Goal: Task Accomplishment & Management: Manage account settings

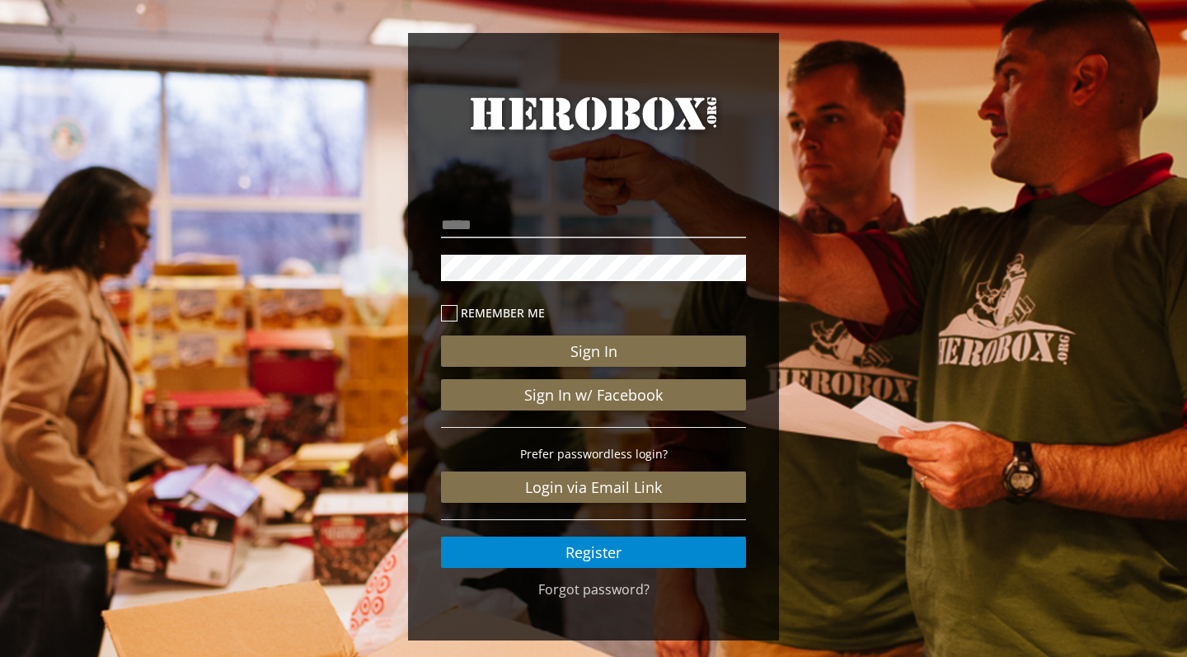
click at [457, 242] on div "Remember me Sign In Sign In w/ Facebook Prefer passwordless login? Login via Em…" at bounding box center [593, 388] width 305 height 360
click at [613, 230] on input "**********" at bounding box center [593, 225] width 305 height 26
type input "**********"
click at [594, 351] on button "Sign In" at bounding box center [593, 351] width 305 height 31
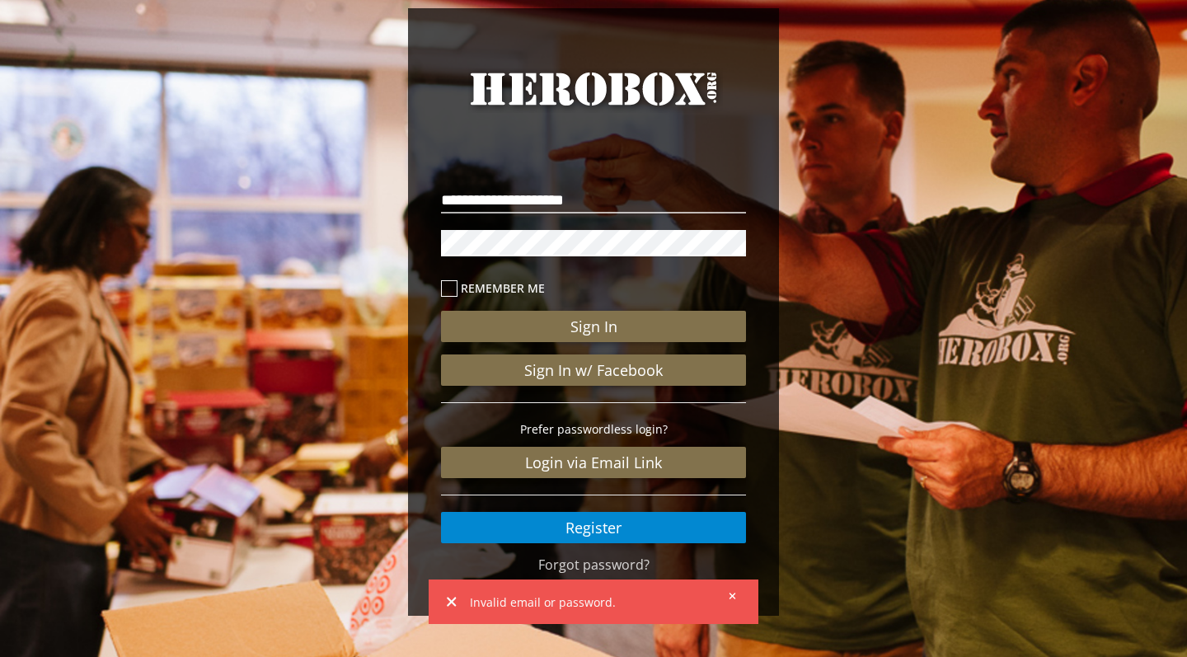
scroll to position [25, 0]
click at [640, 571] on link "Forgot password?" at bounding box center [593, 565] width 111 height 18
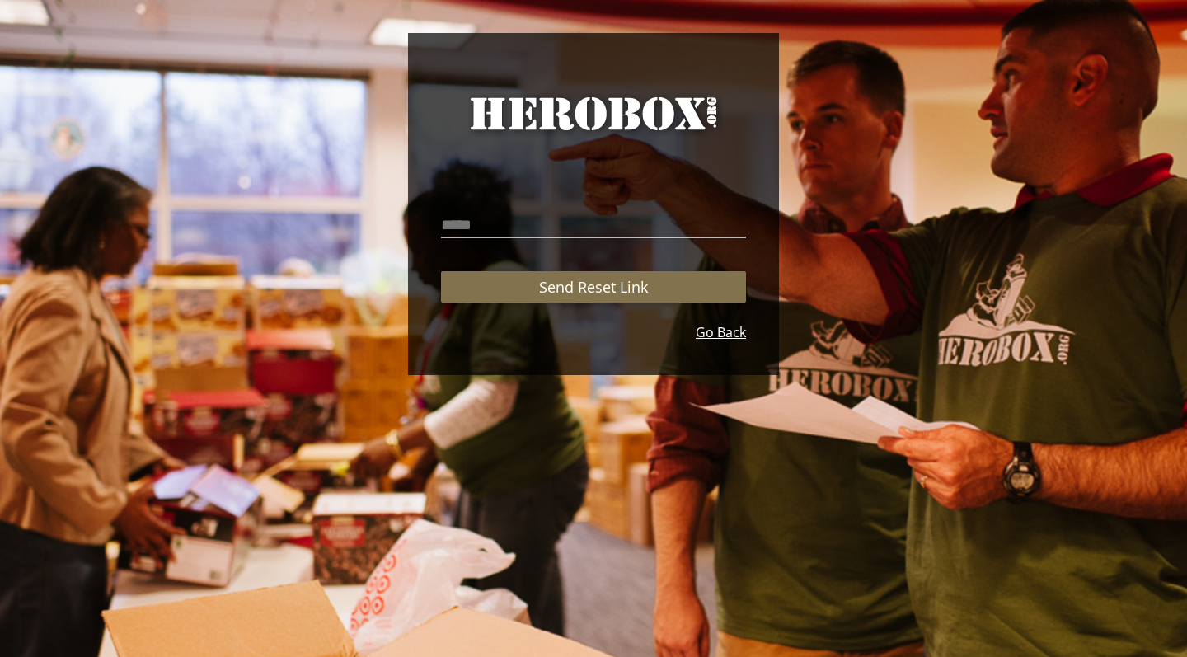
click at [735, 341] on link "Go Back" at bounding box center [721, 332] width 50 height 19
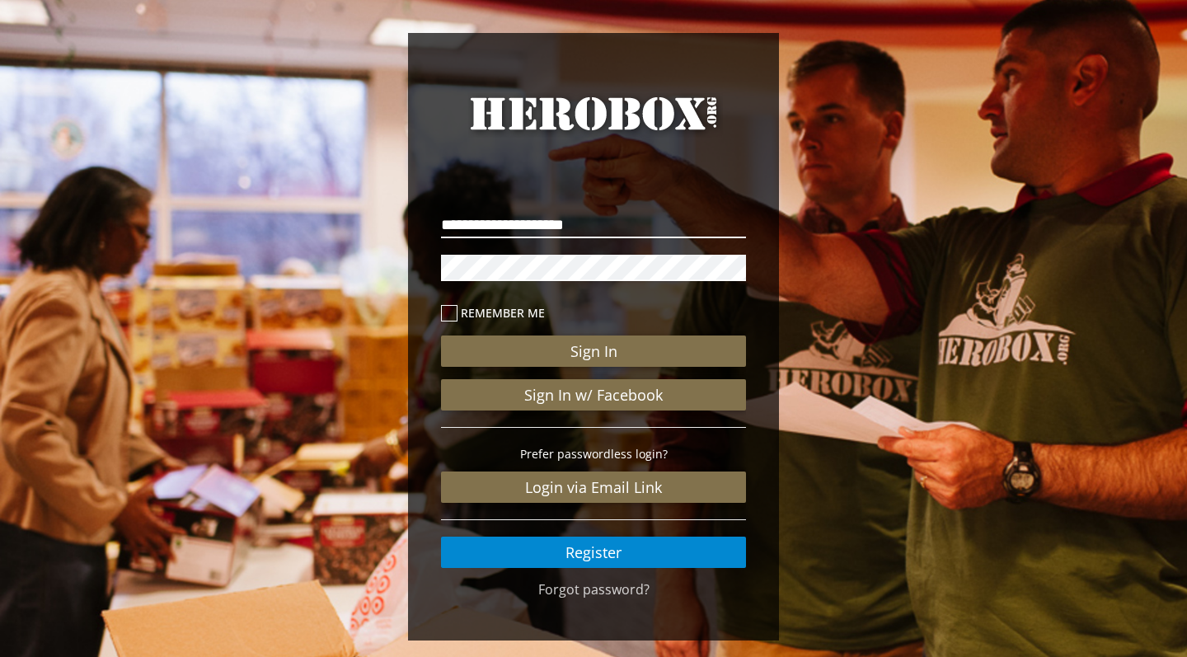
type input "**********"
click at [594, 351] on button "Sign In" at bounding box center [593, 351] width 305 height 31
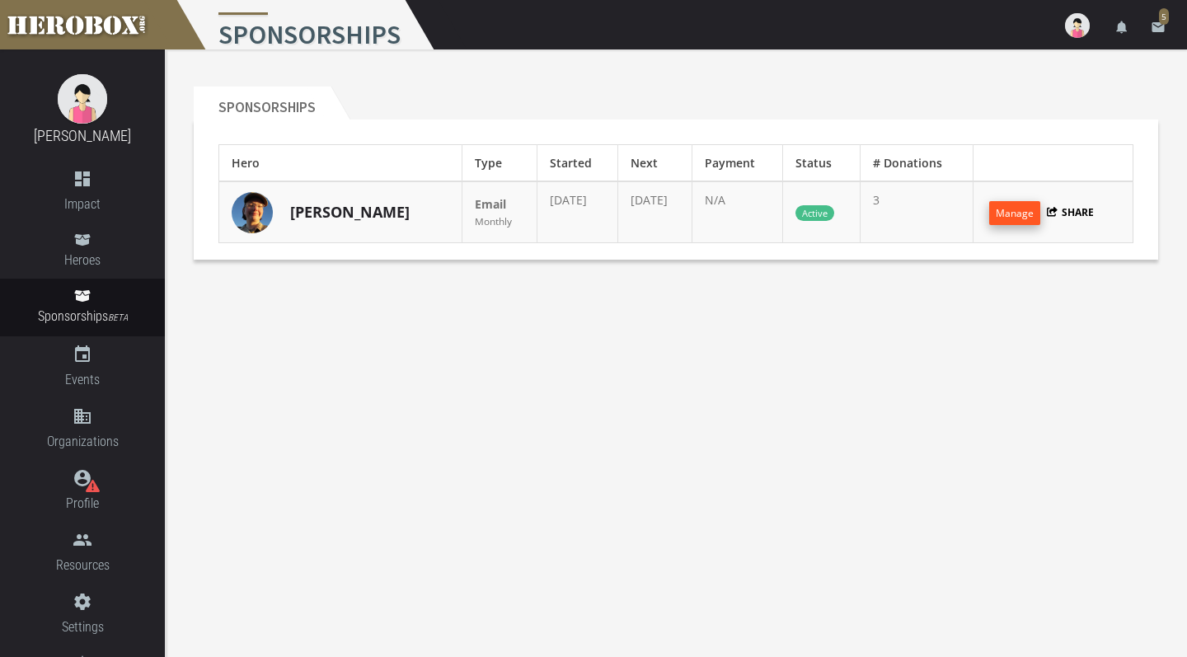
click at [1020, 212] on button "Manage" at bounding box center [1014, 213] width 51 height 24
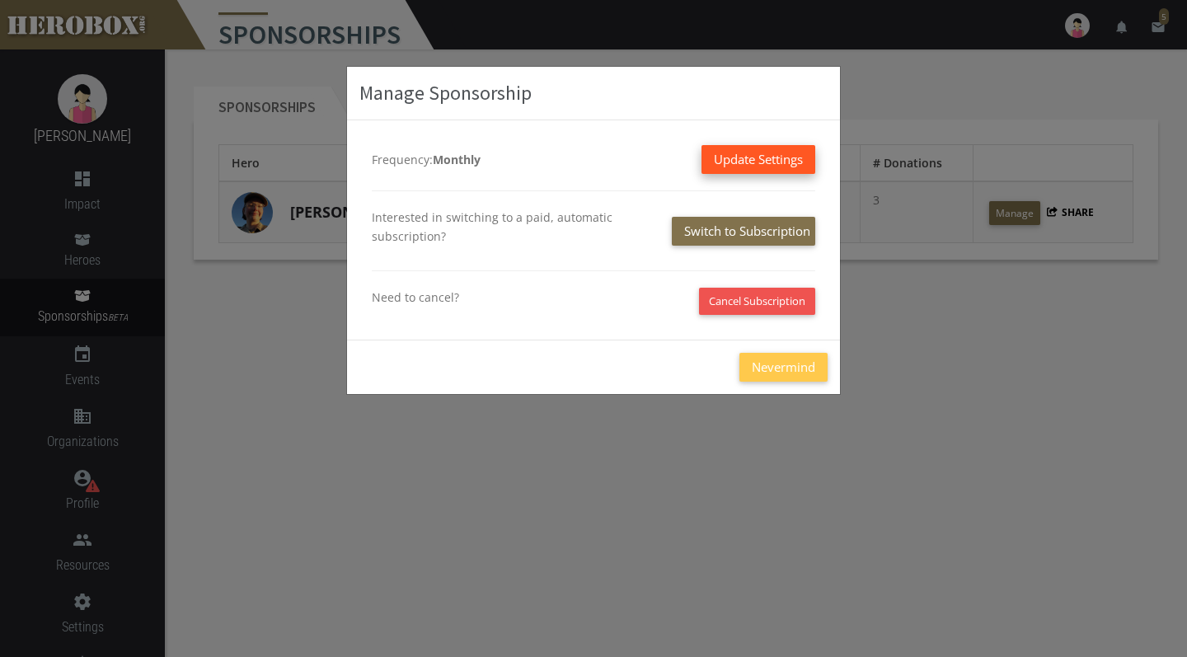
click at [760, 161] on button "Update Settings" at bounding box center [759, 159] width 114 height 29
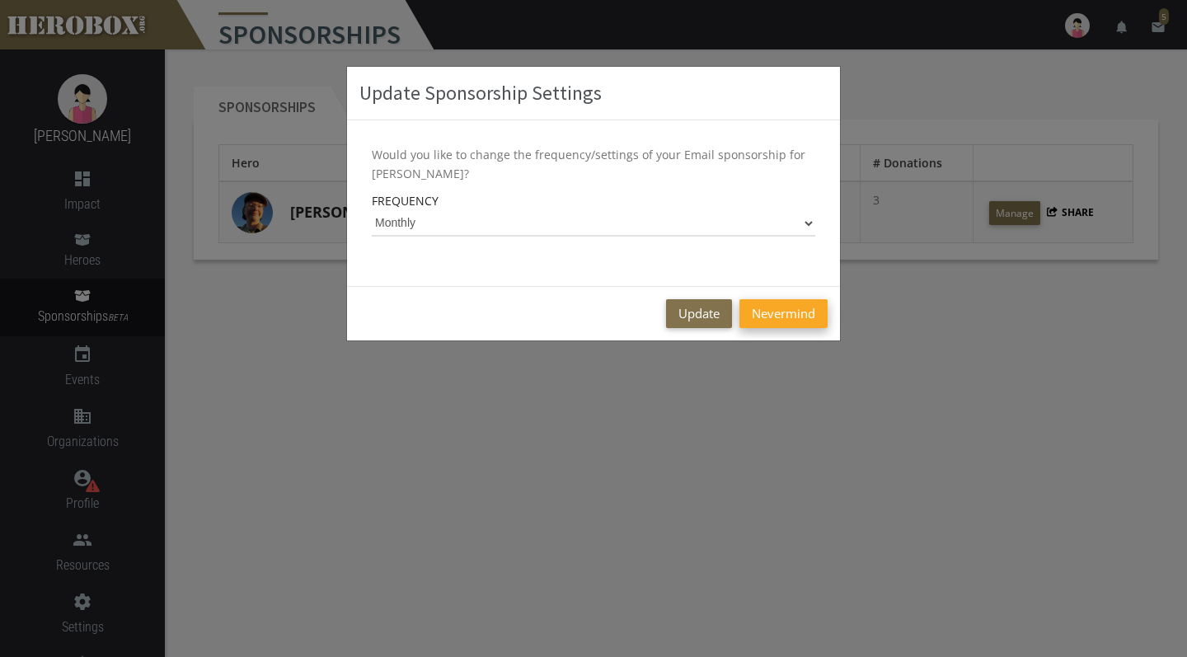
click at [763, 312] on button "Nevermind" at bounding box center [784, 313] width 88 height 29
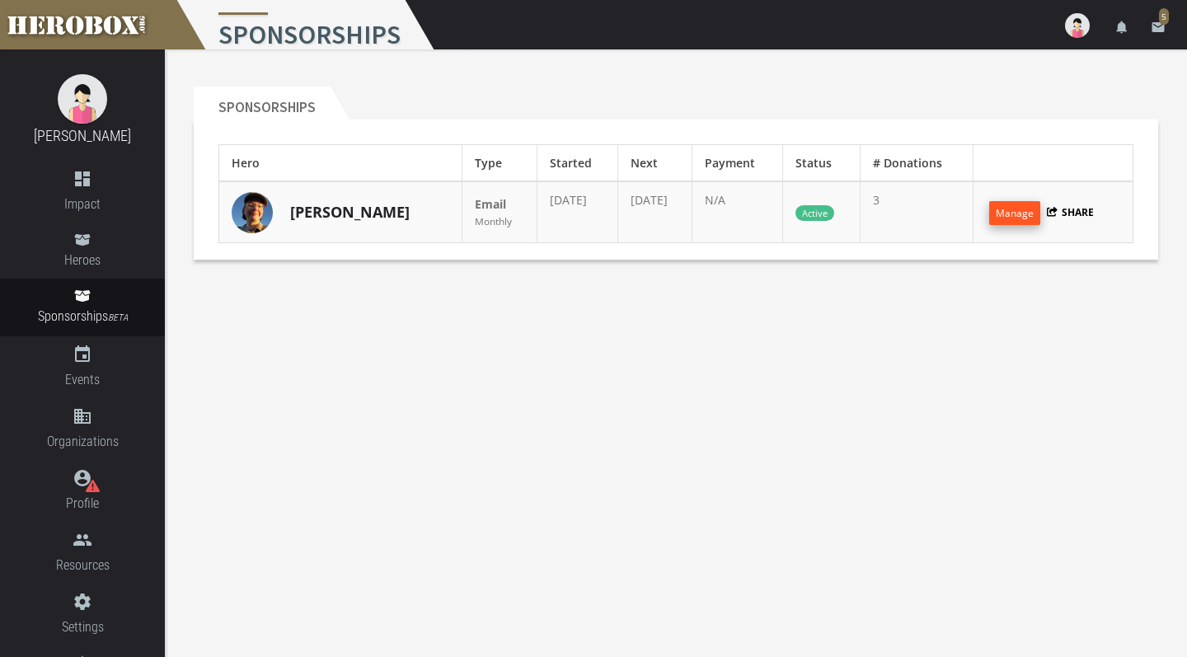
click at [998, 212] on button "Manage" at bounding box center [1014, 213] width 51 height 24
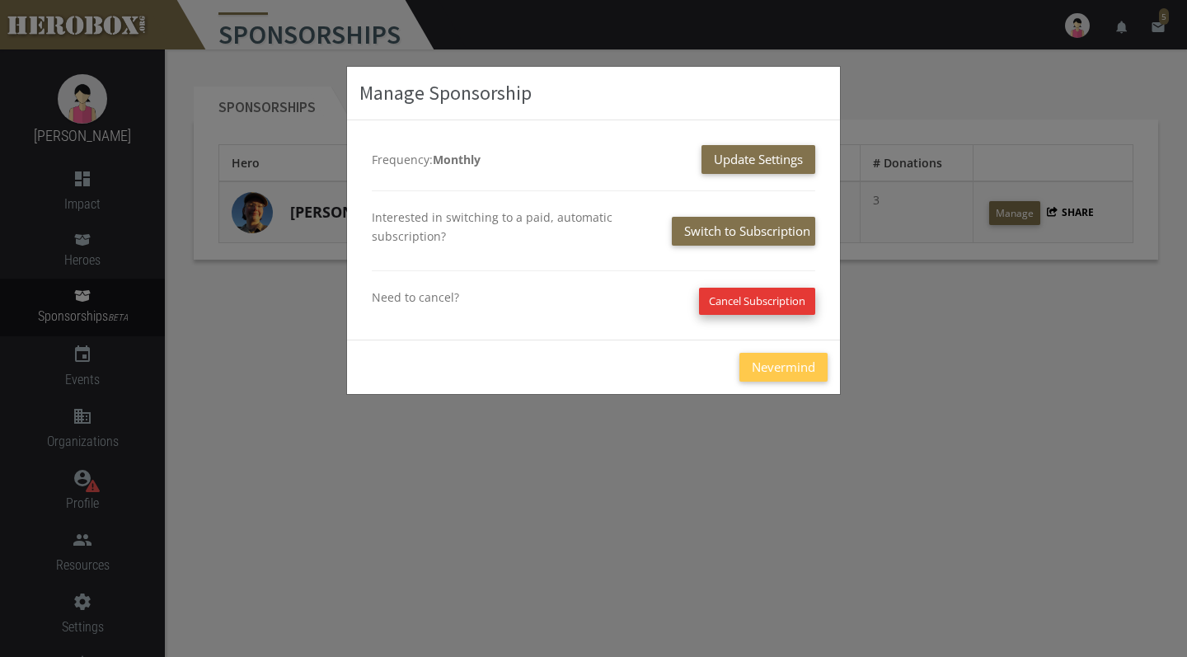
click at [787, 303] on button "Cancel Subscription" at bounding box center [757, 301] width 116 height 27
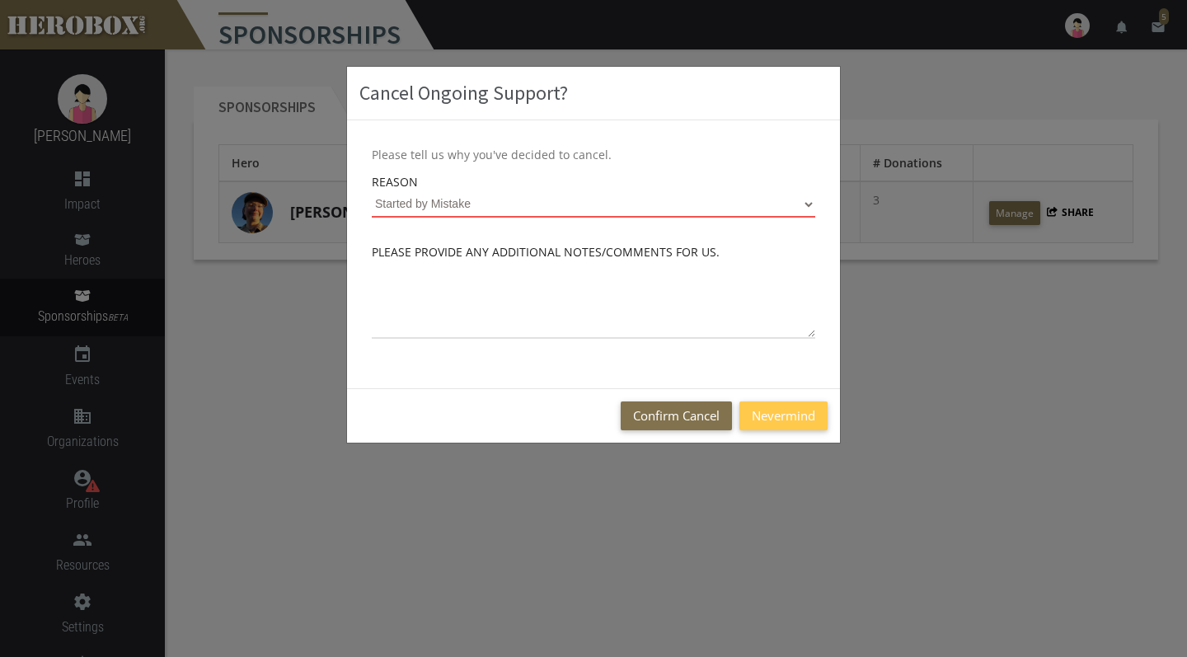
select select "Started by Mistake"
click at [705, 428] on button "Confirm Cancel" at bounding box center [676, 415] width 111 height 29
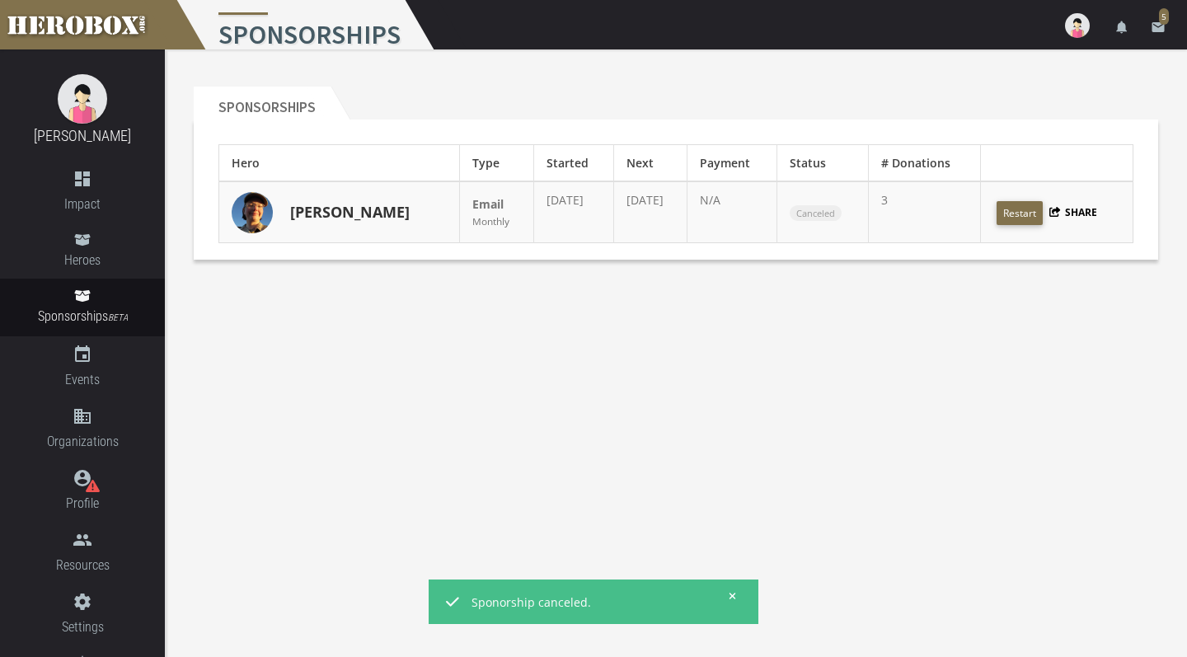
click at [314, 215] on link "[PERSON_NAME]" at bounding box center [350, 212] width 120 height 21
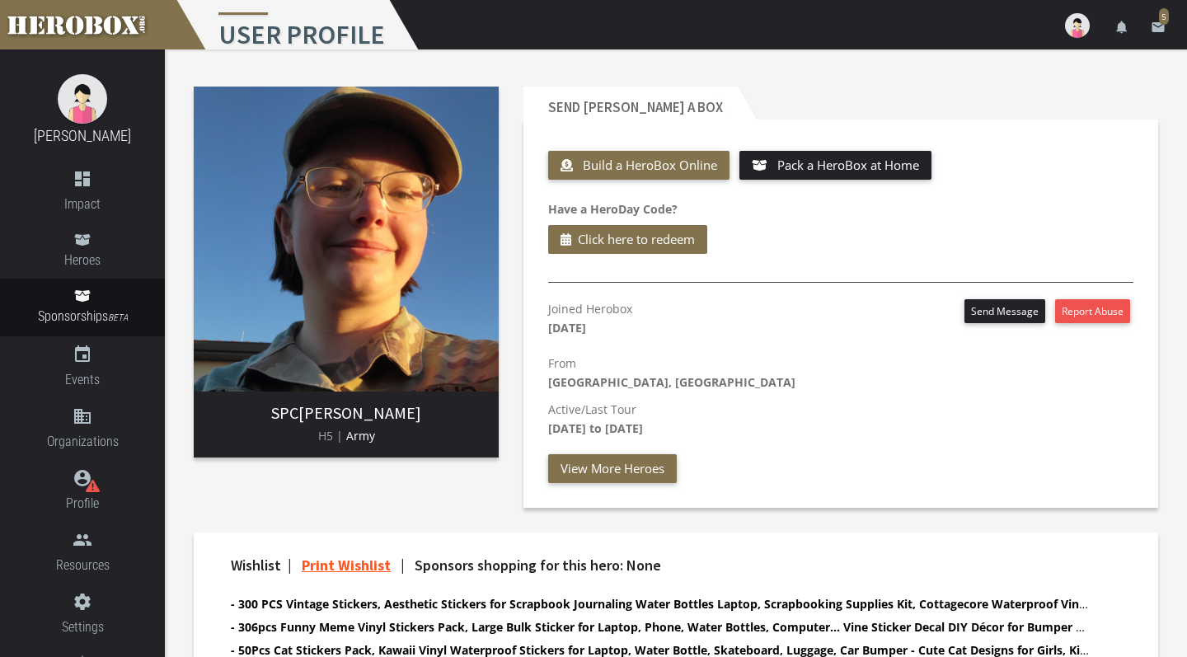
click at [1158, 32] on icon "email" at bounding box center [1158, 27] width 15 height 15
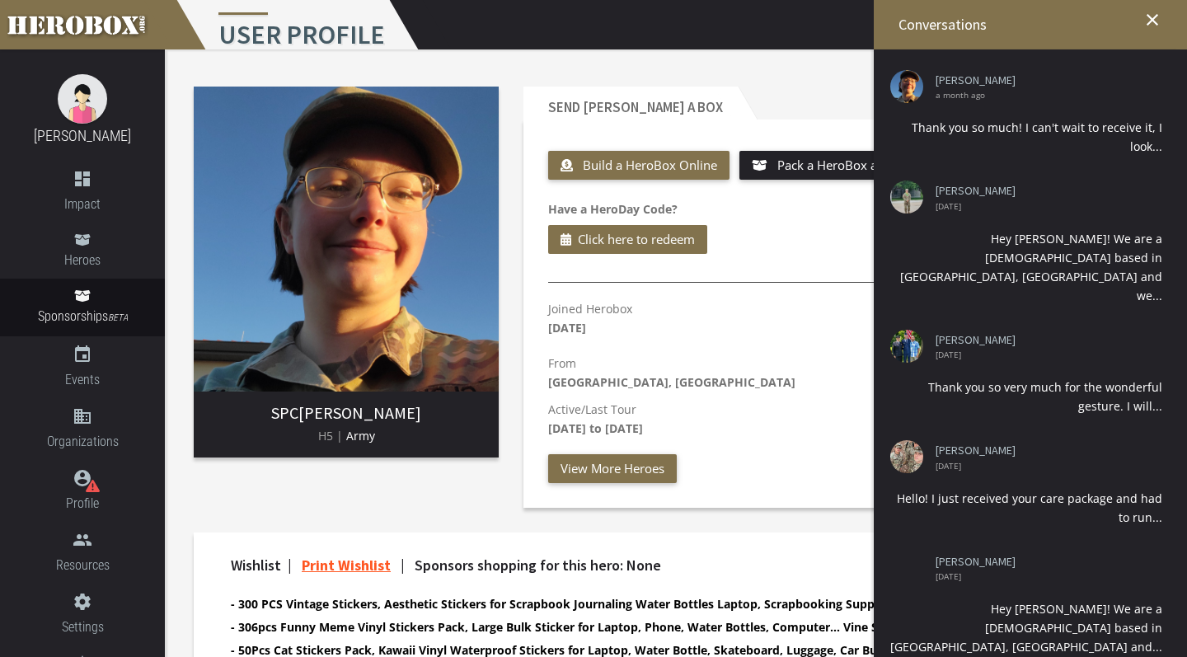
click at [1158, 21] on icon "close" at bounding box center [1153, 20] width 20 height 20
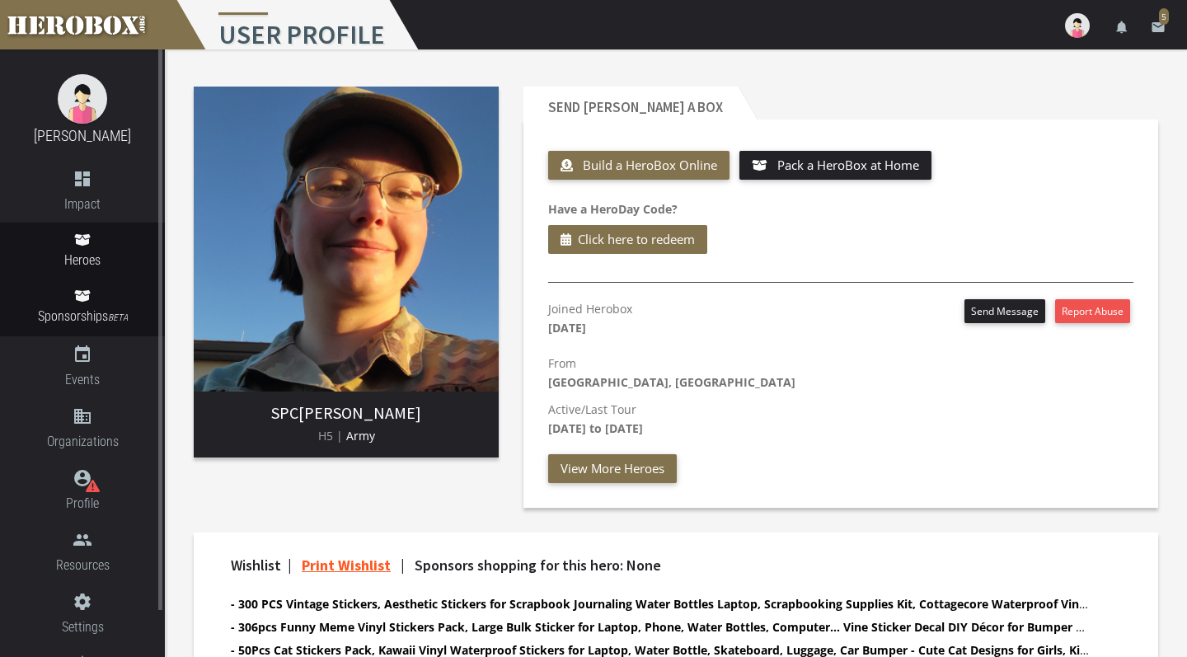
click at [81, 241] on icon at bounding box center [82, 240] width 16 height 12
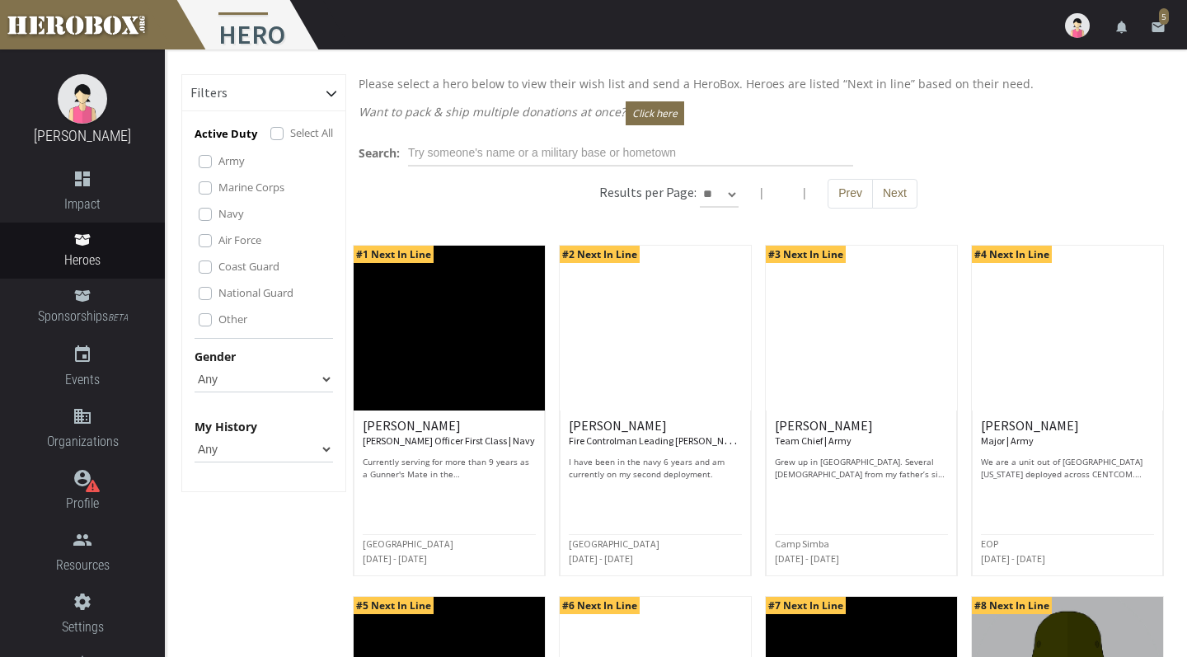
select select "*********"
click at [566, 154] on input "text" at bounding box center [630, 153] width 445 height 26
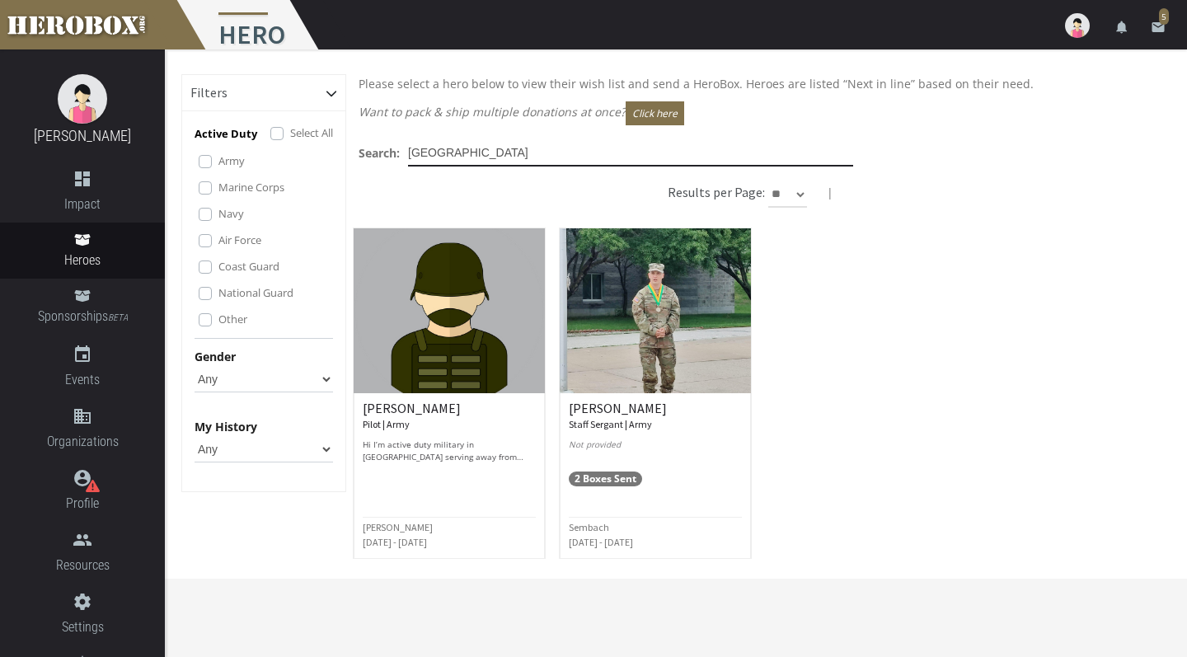
drag, startPoint x: 495, startPoint y: 152, endPoint x: 350, endPoint y: 150, distance: 145.1
click at [351, 152] on div "Search: [GEOGRAPHIC_DATA]" at bounding box center [758, 153] width 824 height 26
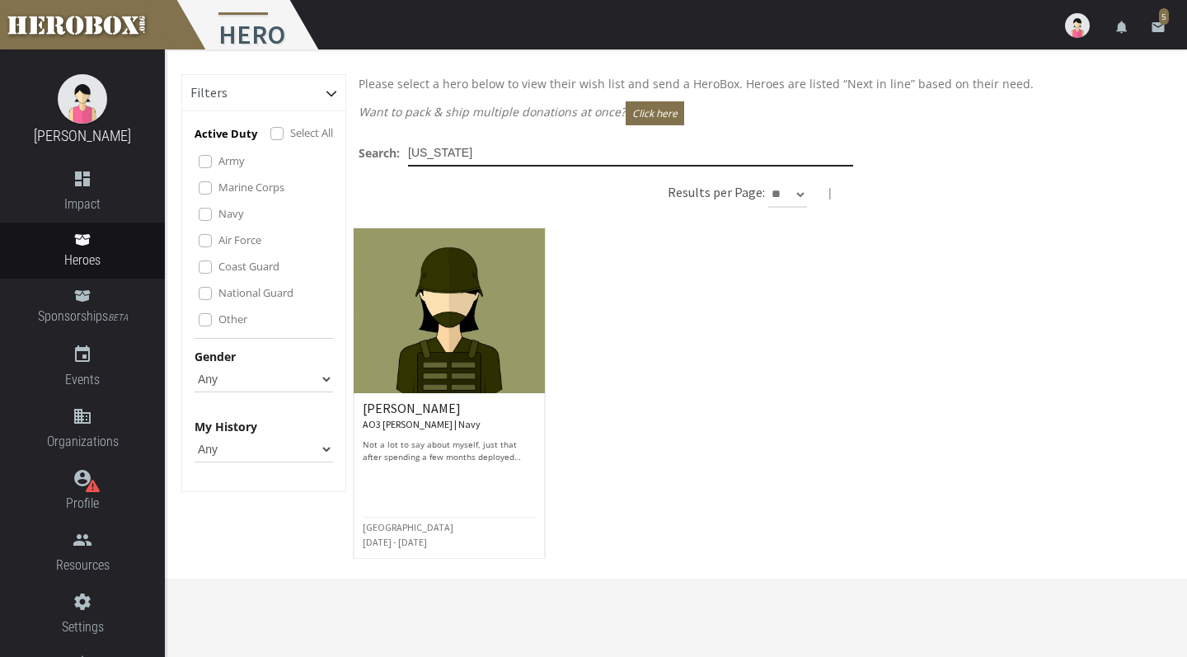
drag, startPoint x: 472, startPoint y: 157, endPoint x: 359, endPoint y: 156, distance: 113.8
click at [359, 156] on div "Search: [US_STATE]" at bounding box center [606, 153] width 495 height 26
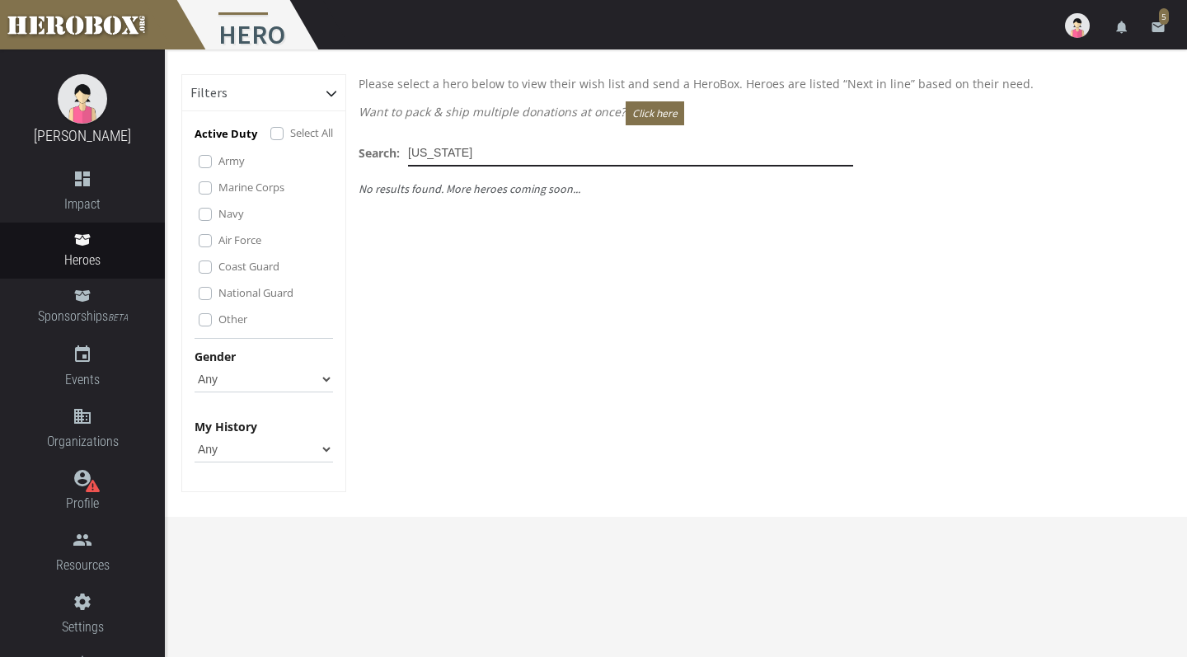
drag, startPoint x: 496, startPoint y: 155, endPoint x: 400, endPoint y: 143, distance: 97.1
click at [400, 144] on div "Search: [US_STATE]" at bounding box center [606, 153] width 495 height 26
type input "[GEOGRAPHIC_DATA]"
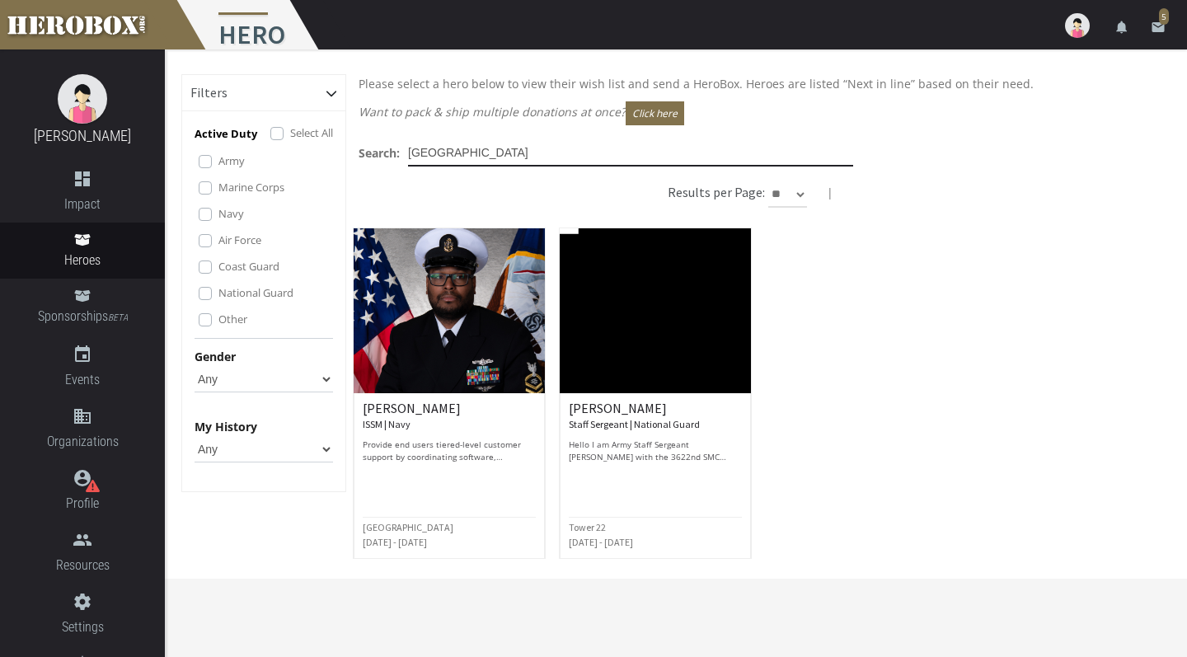
drag, startPoint x: 487, startPoint y: 158, endPoint x: 383, endPoint y: 157, distance: 103.9
click at [383, 157] on div "Search: [GEOGRAPHIC_DATA]" at bounding box center [606, 153] width 495 height 26
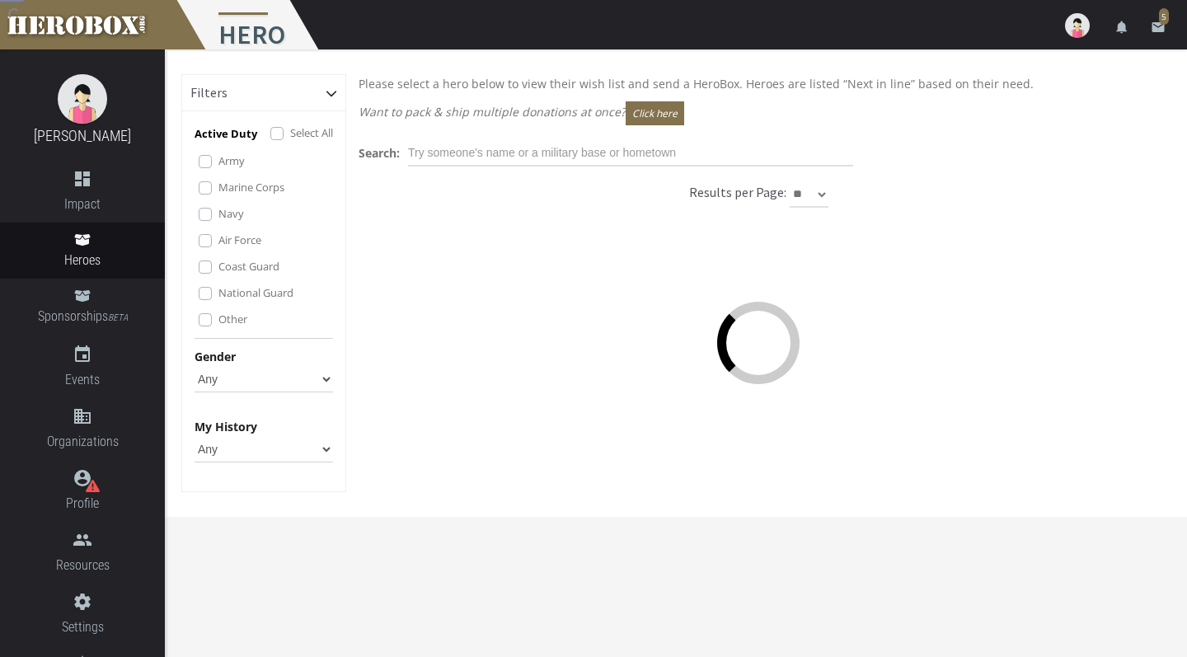
click at [557, 181] on div "Results per Page: ** ** **" at bounding box center [758, 193] width 824 height 29
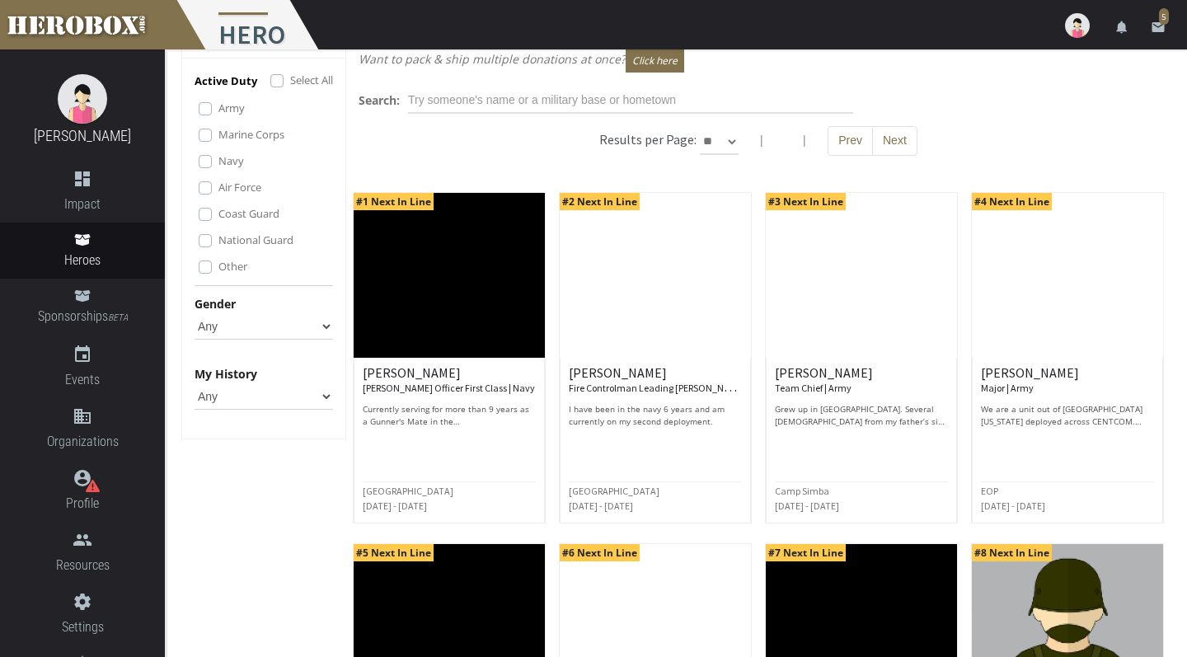
scroll to position [93, 0]
